Goal: Information Seeking & Learning: Learn about a topic

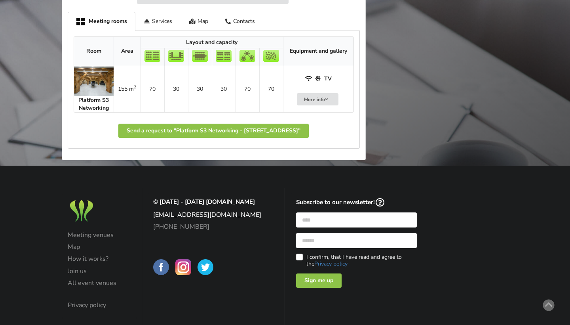
scroll to position [446, 0]
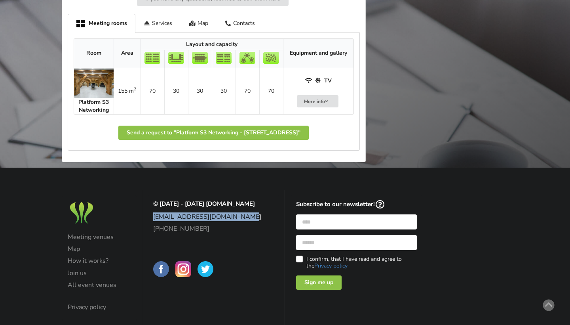
drag, startPoint x: 149, startPoint y: 207, endPoint x: 253, endPoint y: 206, distance: 103.8
click at [253, 206] on div "© [DATE] - [DATE] [DOMAIN_NAME] [EMAIL_ADDRESS][DOMAIN_NAME] [PHONE_NUMBER]" at bounding box center [214, 240] width 132 height 90
copy link "[EMAIL_ADDRESS][DOMAIN_NAME]"
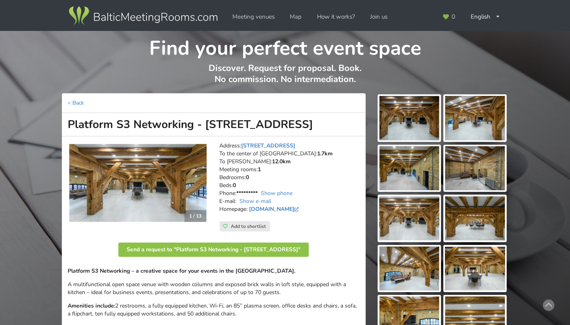
scroll to position [0, 0]
drag, startPoint x: 278, startPoint y: 126, endPoint x: 69, endPoint y: 126, distance: 209.2
click at [69, 126] on h1 "Platform S3 Networking - [STREET_ADDRESS]" at bounding box center [214, 124] width 304 height 23
copy h1 "Platform S3 Networking - [STREET_ADDRESS]"
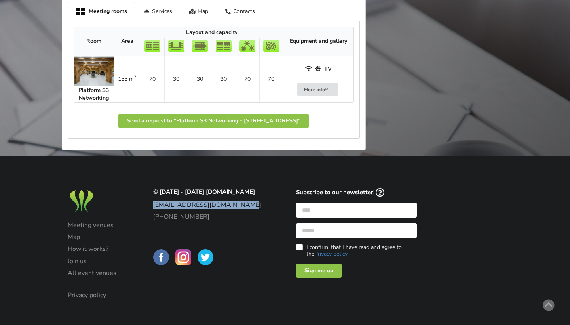
scroll to position [457, 0]
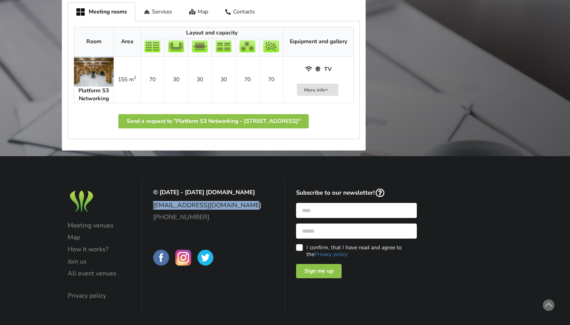
drag, startPoint x: 174, startPoint y: 195, endPoint x: 251, endPoint y: 194, distance: 77.2
click at [251, 194] on div "© 2014 - 2025 BalticMeetingRooms.com info@balticmeetingrooms.com +371 20361707" at bounding box center [213, 246] width 143 height 137
copy link "[EMAIL_ADDRESS][DOMAIN_NAME]"
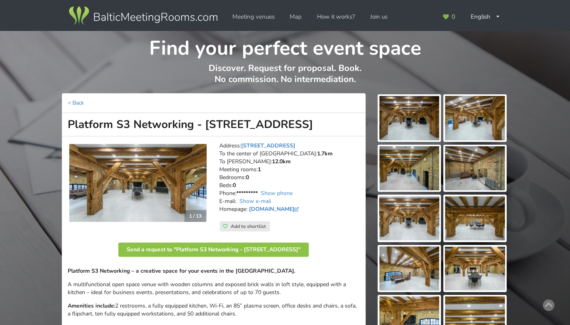
scroll to position [0, 0]
click at [74, 100] on link "< Back" at bounding box center [76, 103] width 16 height 8
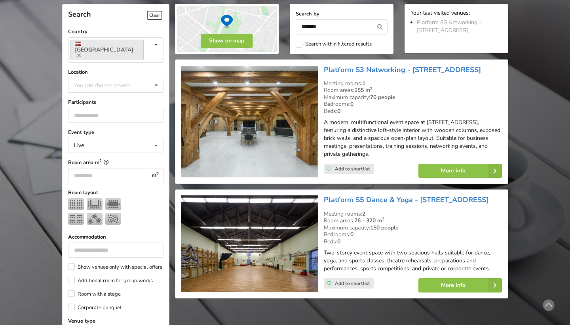
scroll to position [177, 0]
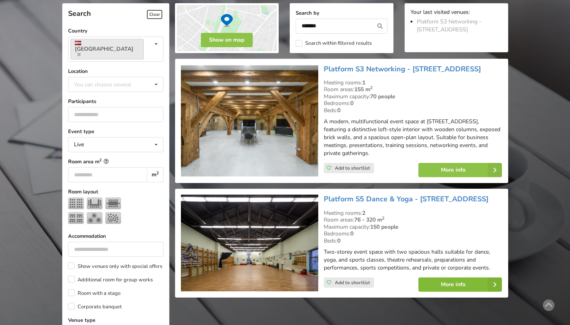
click at [471, 283] on link "More info" at bounding box center [461, 284] width 84 height 14
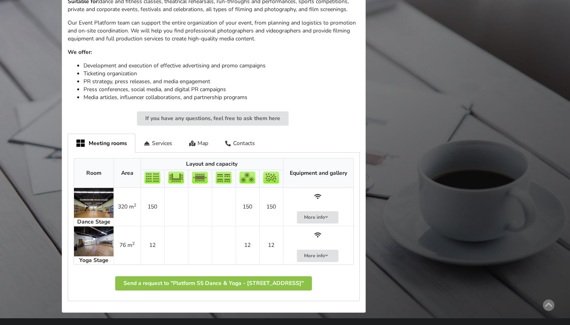
scroll to position [372, 0]
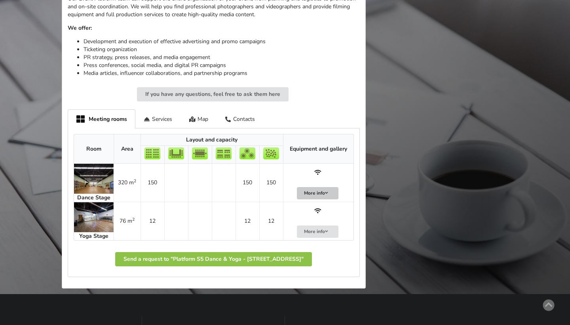
click at [336, 187] on button "More info" at bounding box center [318, 193] width 42 height 12
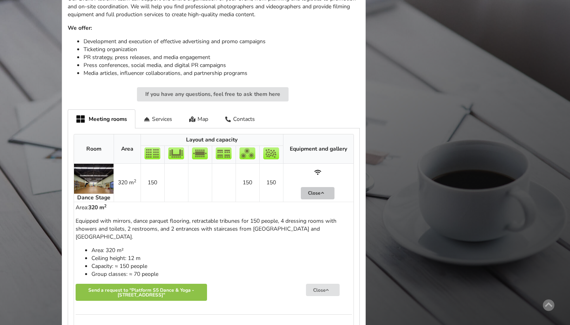
click at [332, 187] on button "Close" at bounding box center [318, 193] width 34 height 12
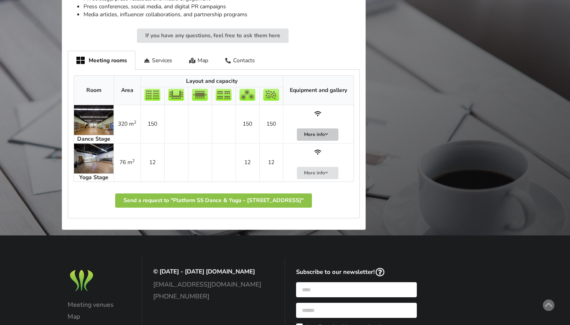
scroll to position [432, 0]
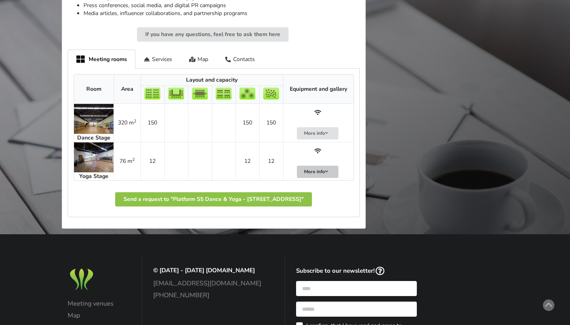
click at [324, 169] on icon at bounding box center [327, 171] width 6 height 5
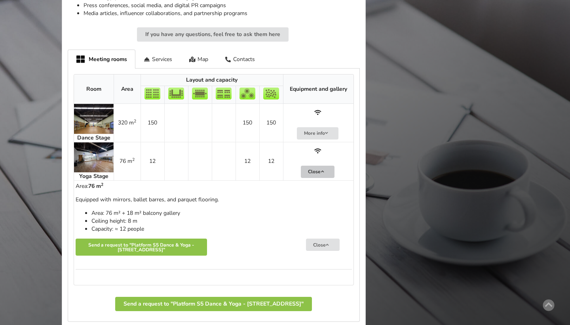
click at [324, 166] on button "Close" at bounding box center [318, 172] width 34 height 12
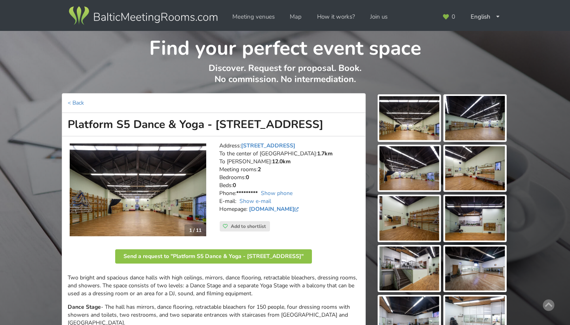
scroll to position [0, 0]
click at [76, 100] on link "< Back" at bounding box center [76, 103] width 16 height 8
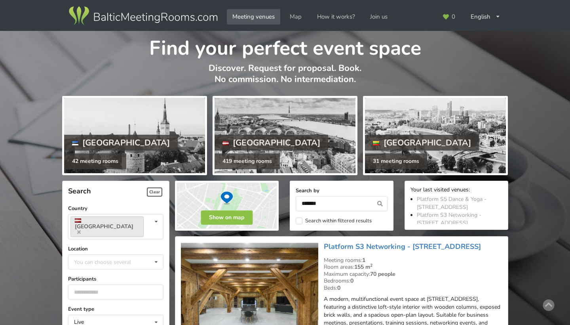
scroll to position [177, 0]
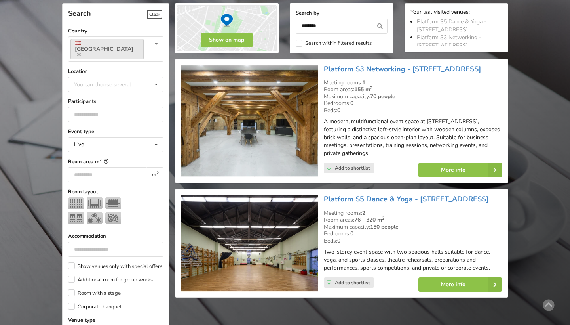
click at [269, 112] on img at bounding box center [249, 121] width 137 height 113
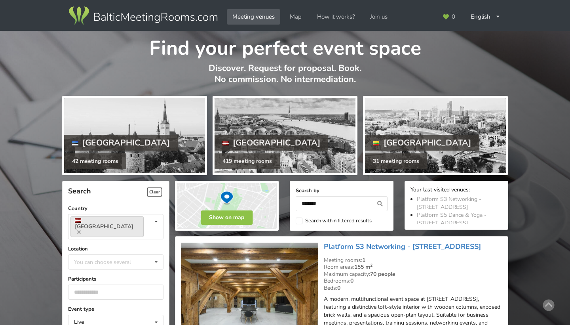
scroll to position [177, 0]
